Goal: Information Seeking & Learning: Check status

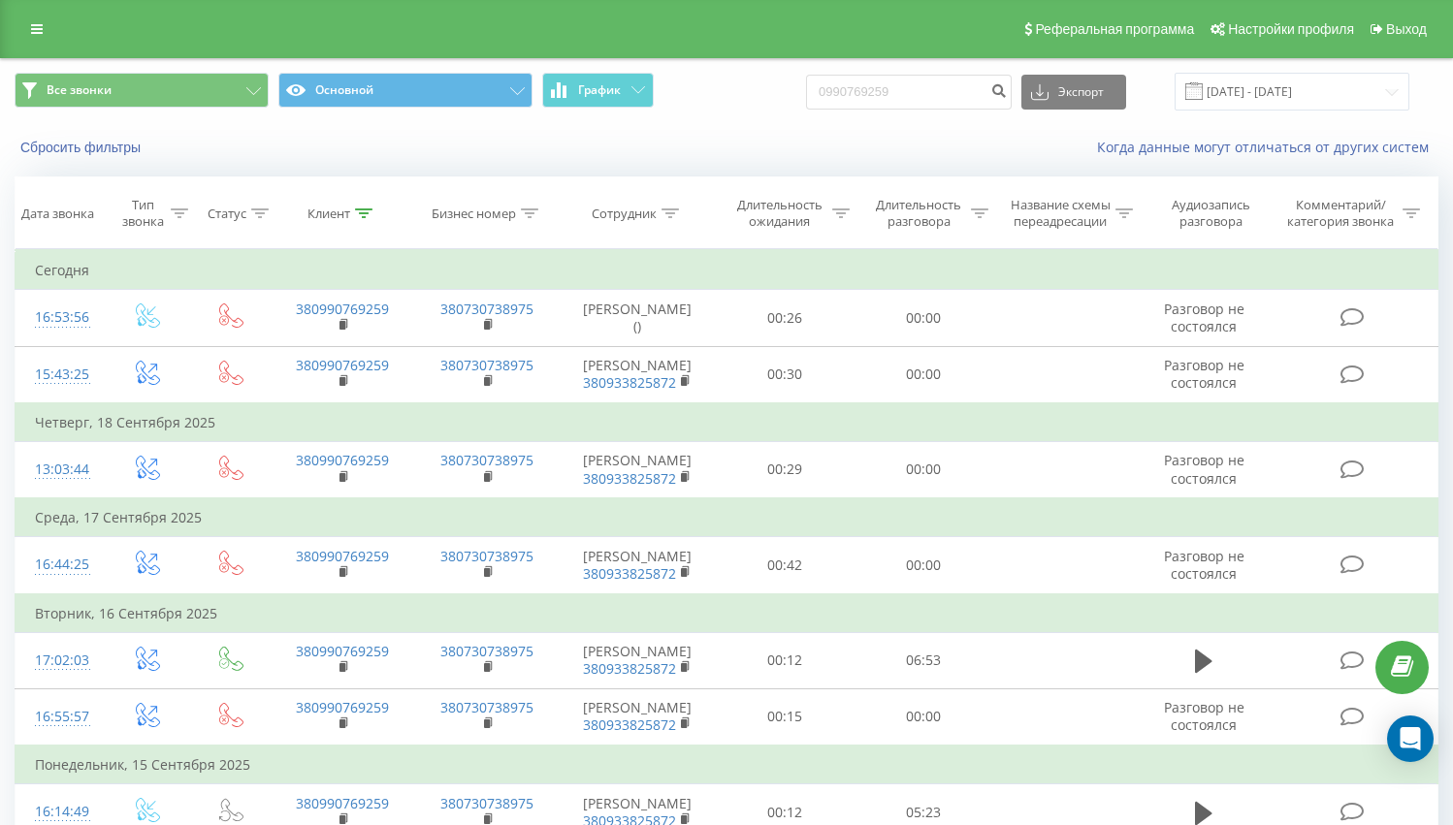
click at [38, 29] on icon at bounding box center [37, 29] width 12 height 14
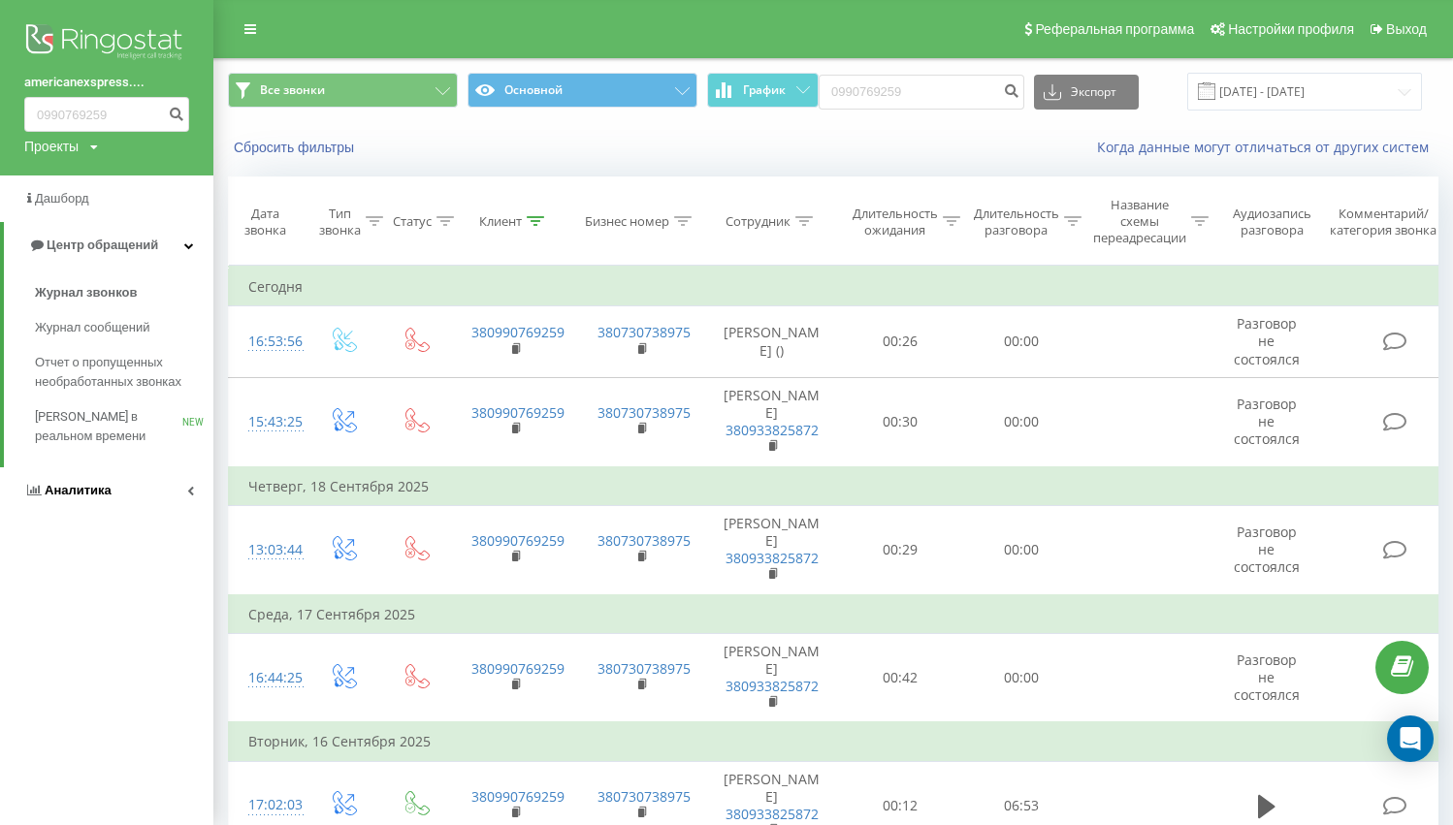
click at [74, 488] on span "Аналитика" at bounding box center [78, 490] width 67 height 15
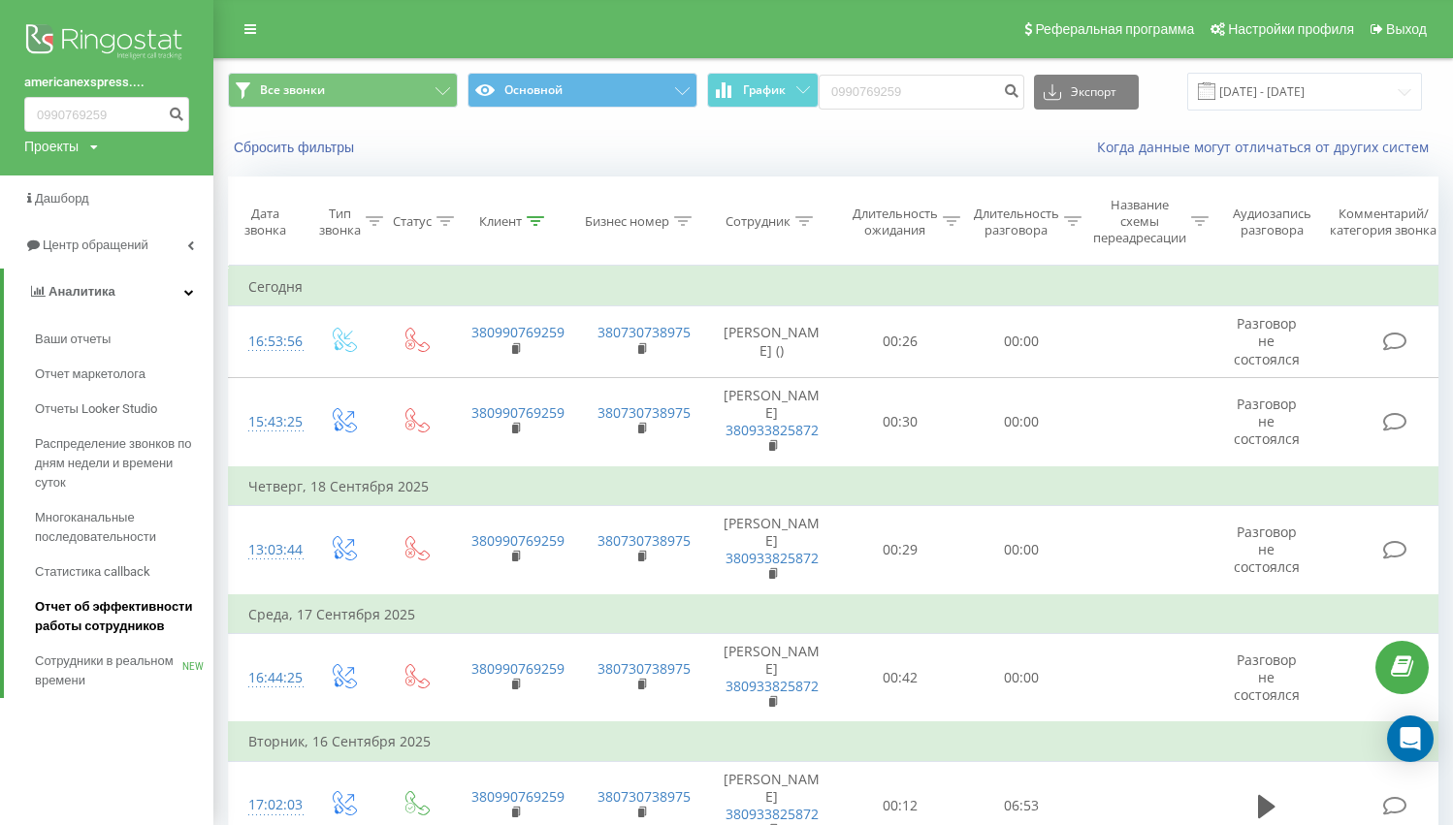
click at [121, 617] on span "Отчет об эффективности работы сотрудников" at bounding box center [119, 616] width 169 height 39
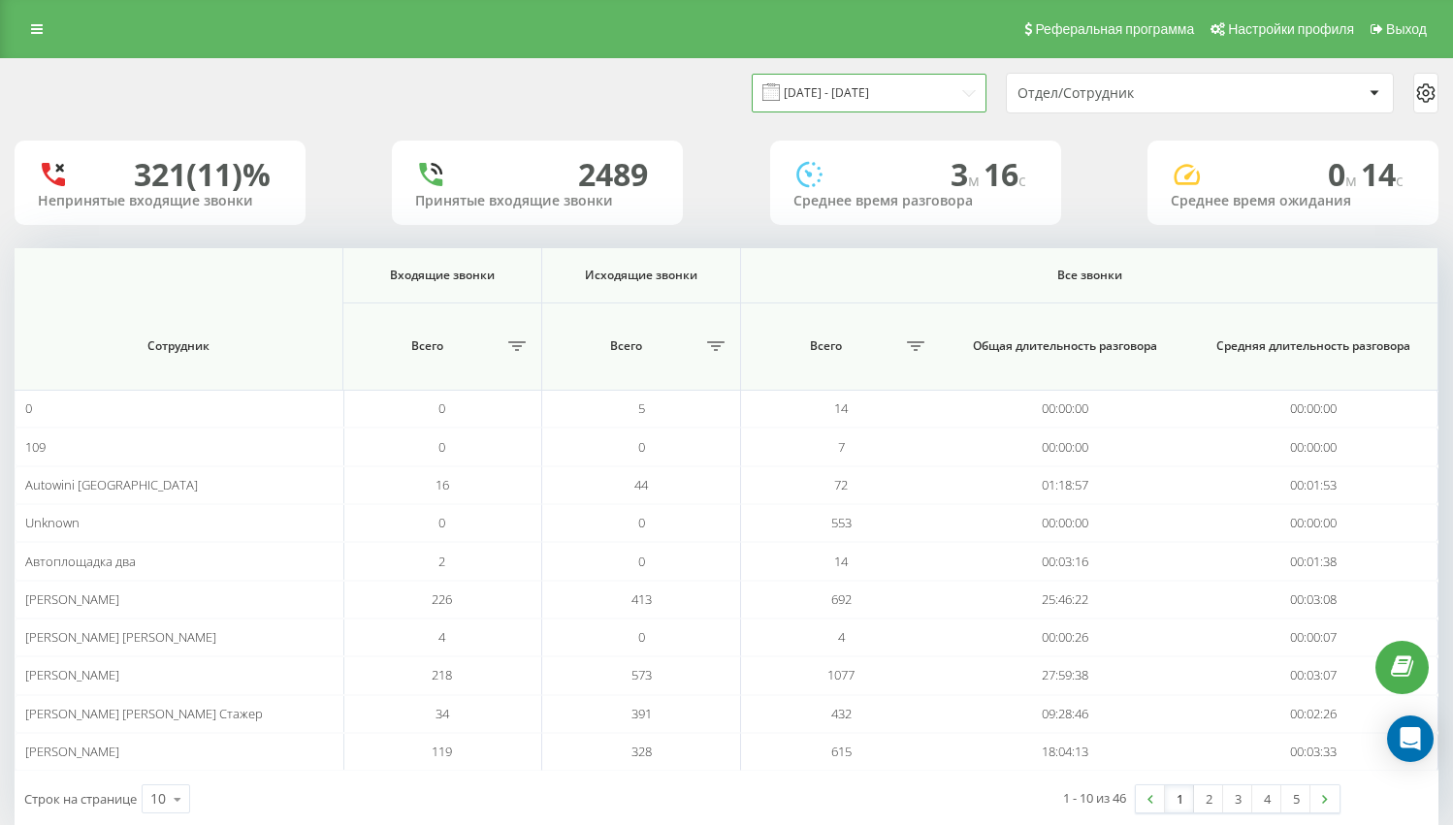
click at [884, 92] on input "22.08.2025 - 22.09.2025" at bounding box center [869, 93] width 235 height 38
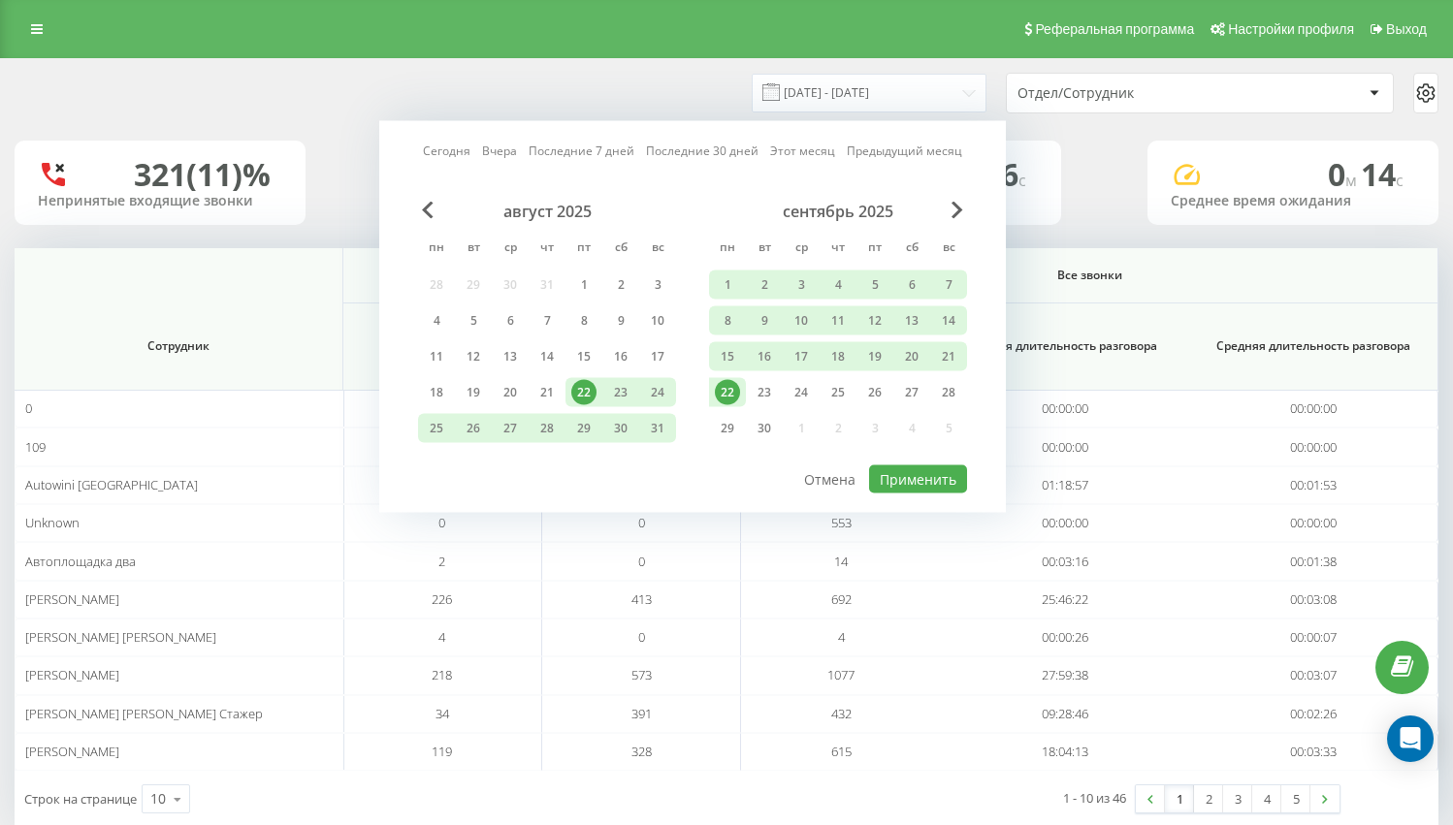
click at [728, 385] on div "22" at bounding box center [727, 392] width 25 height 25
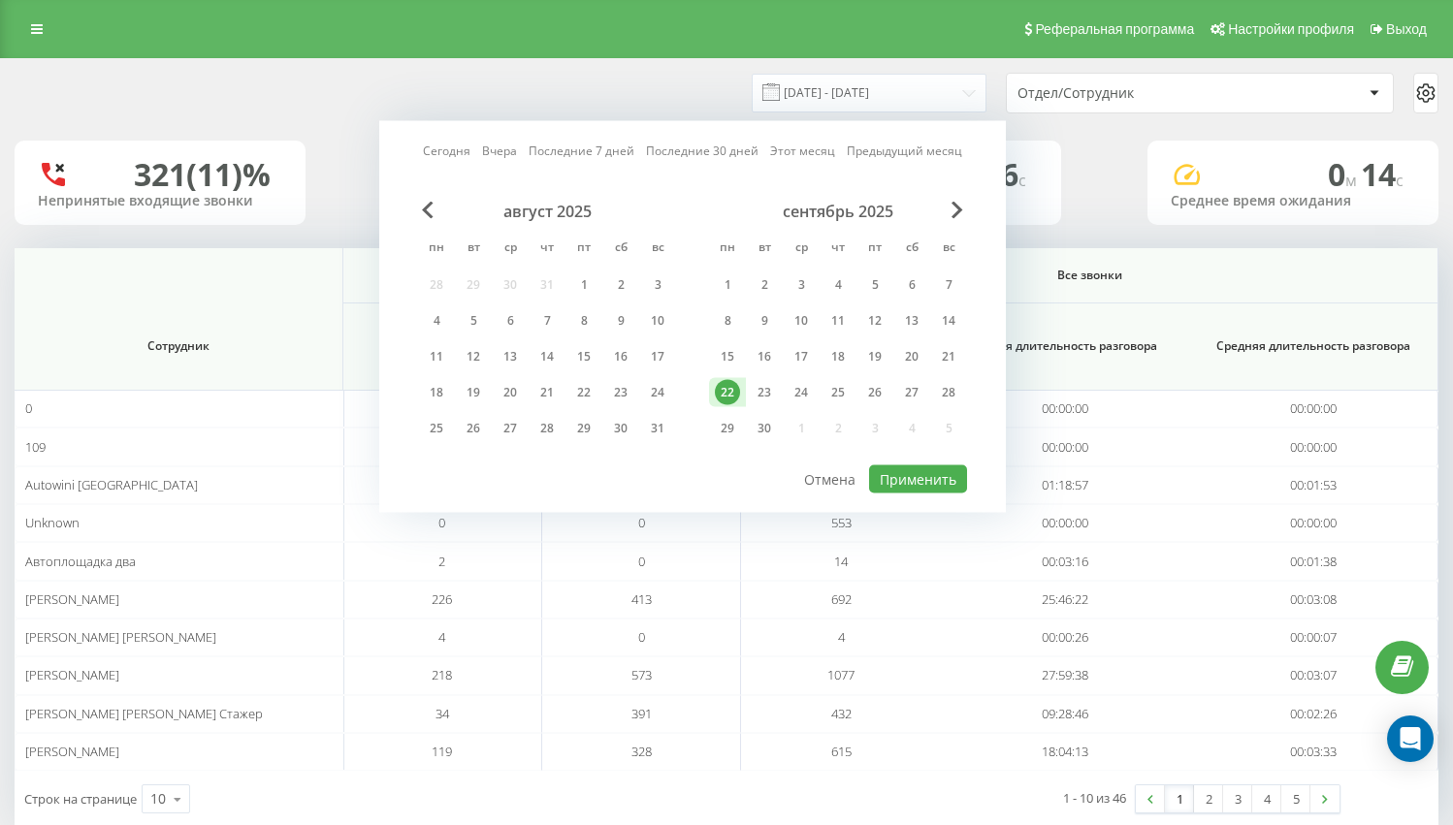
drag, startPoint x: 728, startPoint y: 389, endPoint x: 884, endPoint y: 463, distance: 171.8
click at [728, 389] on div "22" at bounding box center [727, 392] width 25 height 25
click at [919, 481] on button "Применить" at bounding box center [918, 480] width 98 height 28
type input "22.09.2025 - 22.09.2025"
